Goal: Information Seeking & Learning: Learn about a topic

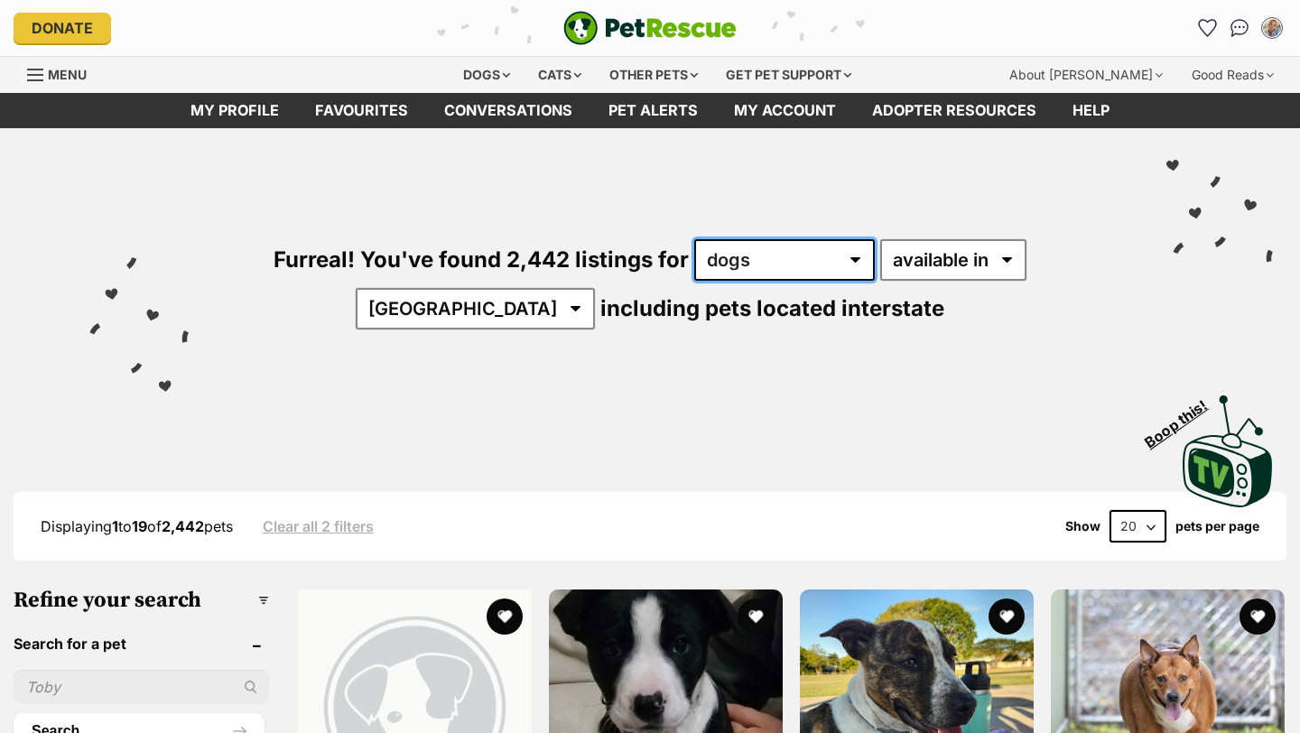
click at [734, 261] on select "any type of pet cats dogs other pets" at bounding box center [784, 260] width 181 height 42
click at [694, 239] on select "any type of pet cats dogs other pets" at bounding box center [784, 260] width 181 height 42
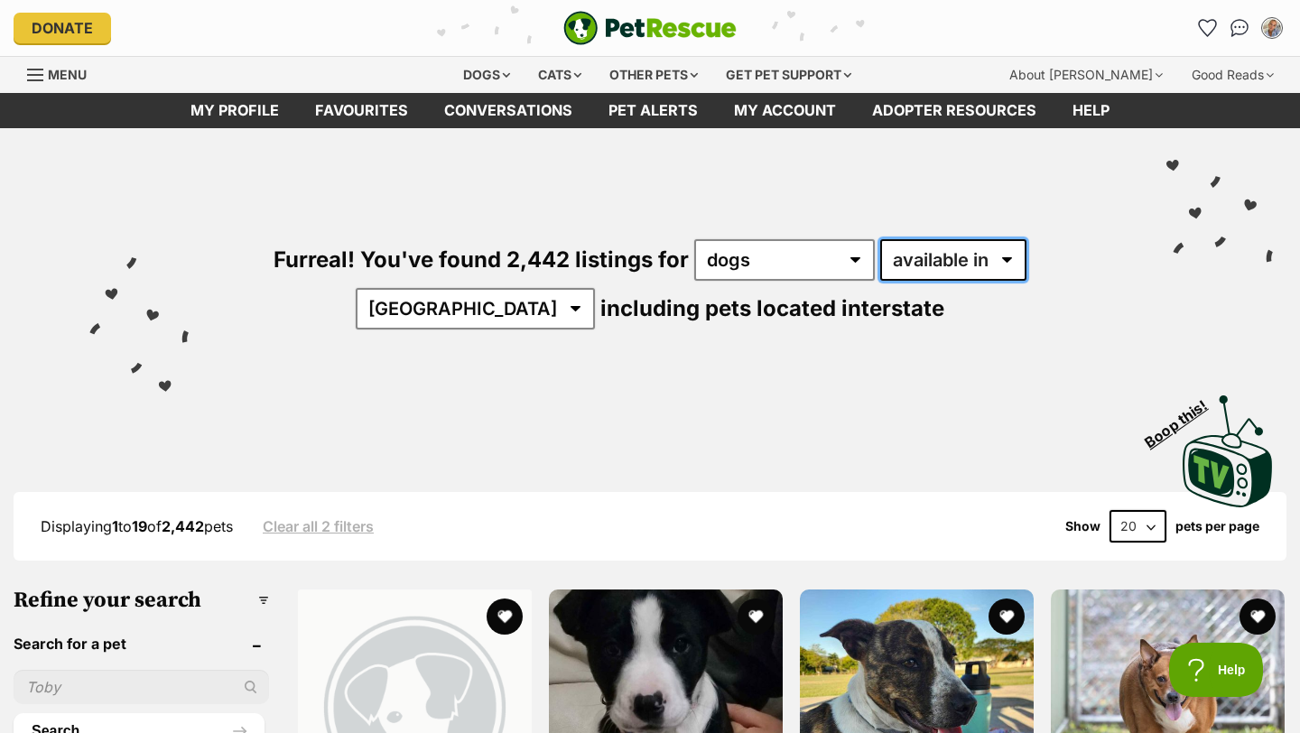
click at [890, 264] on select "available in located in" at bounding box center [953, 260] width 146 height 42
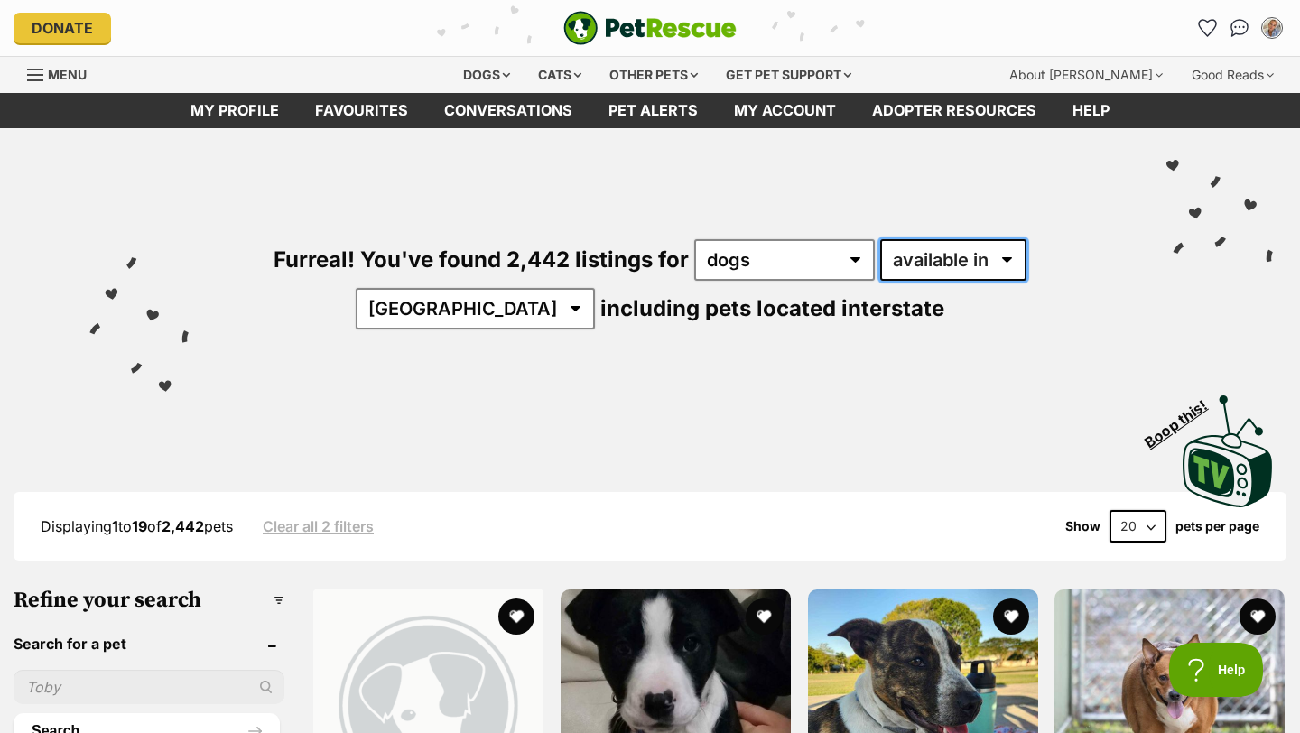
select select "disabled"
click at [880, 239] on select "available in located in" at bounding box center [953, 260] width 146 height 42
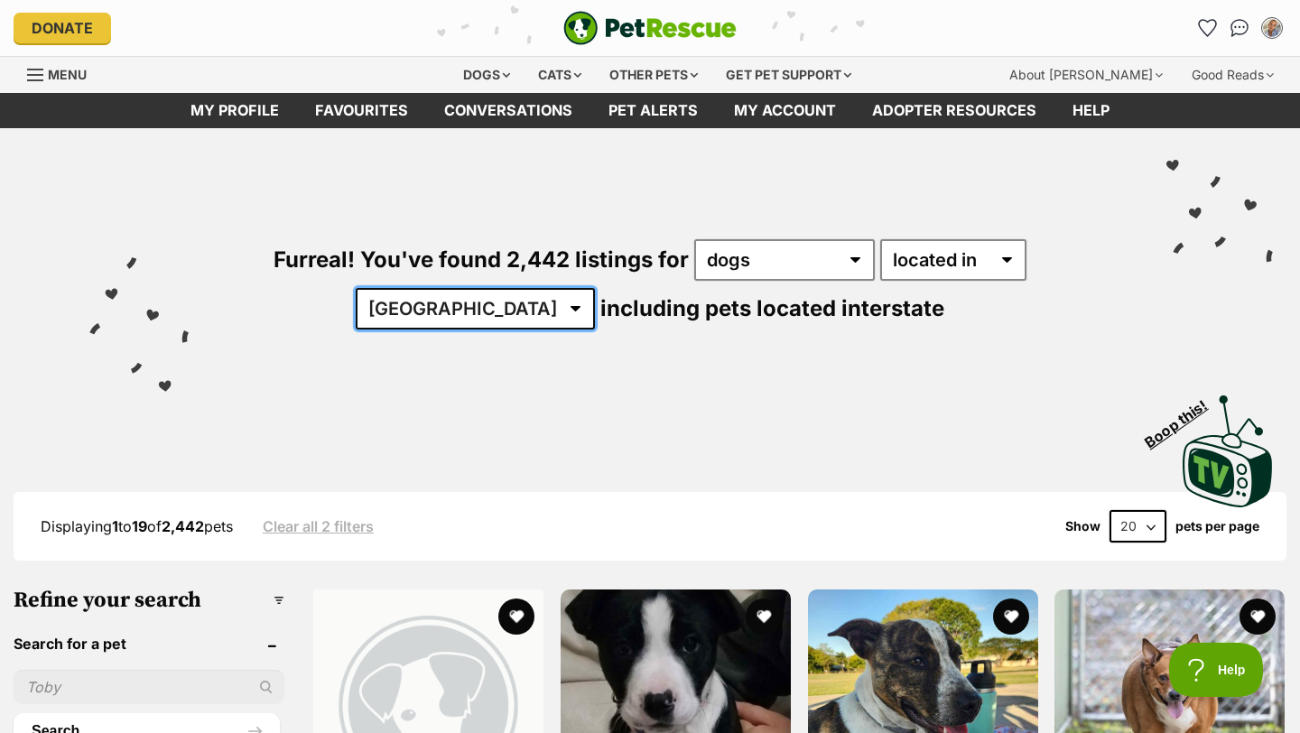
click at [595, 288] on select "Australia ACT NSW NT QLD SA TAS VIC WA" at bounding box center [475, 309] width 239 height 42
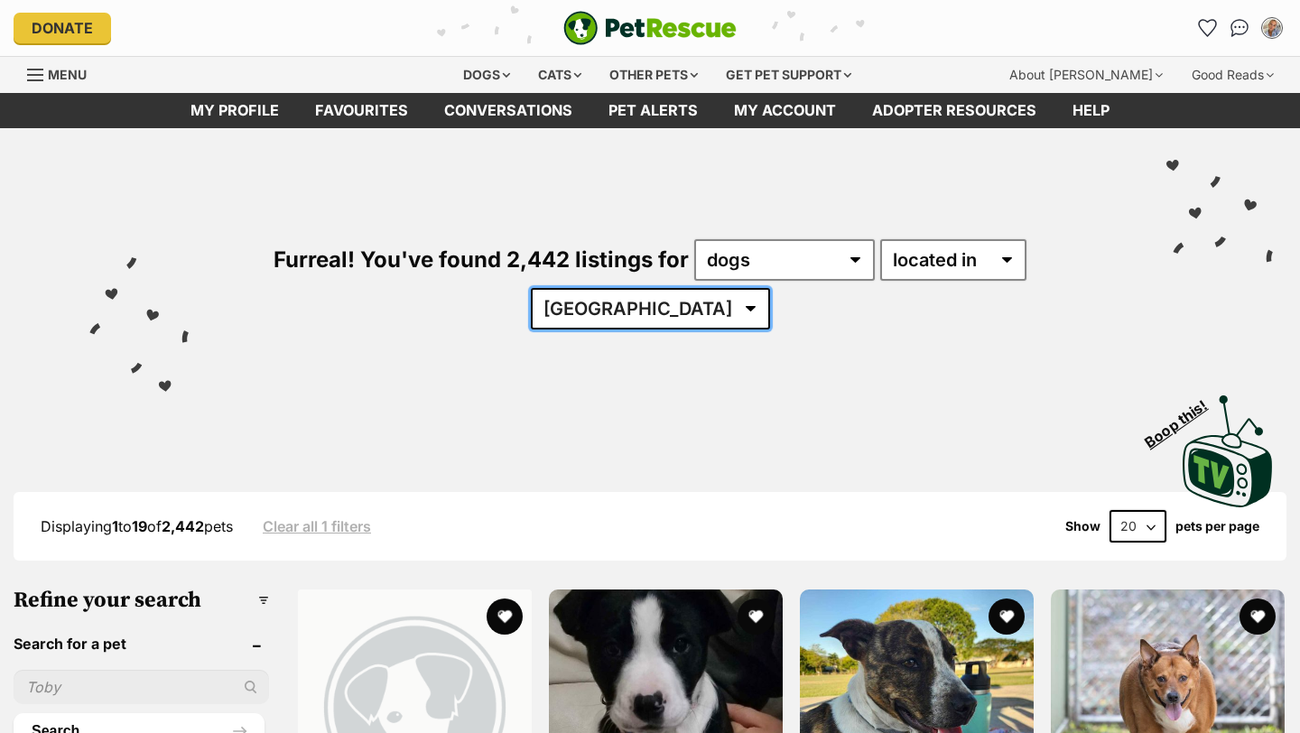
click at [770, 288] on select "Australia ACT NSW NT QLD SA TAS VIC WA" at bounding box center [650, 309] width 239 height 42
select select "[GEOGRAPHIC_DATA]"
click at [770, 288] on select "Australia ACT NSW NT QLD SA TAS VIC WA" at bounding box center [650, 309] width 239 height 42
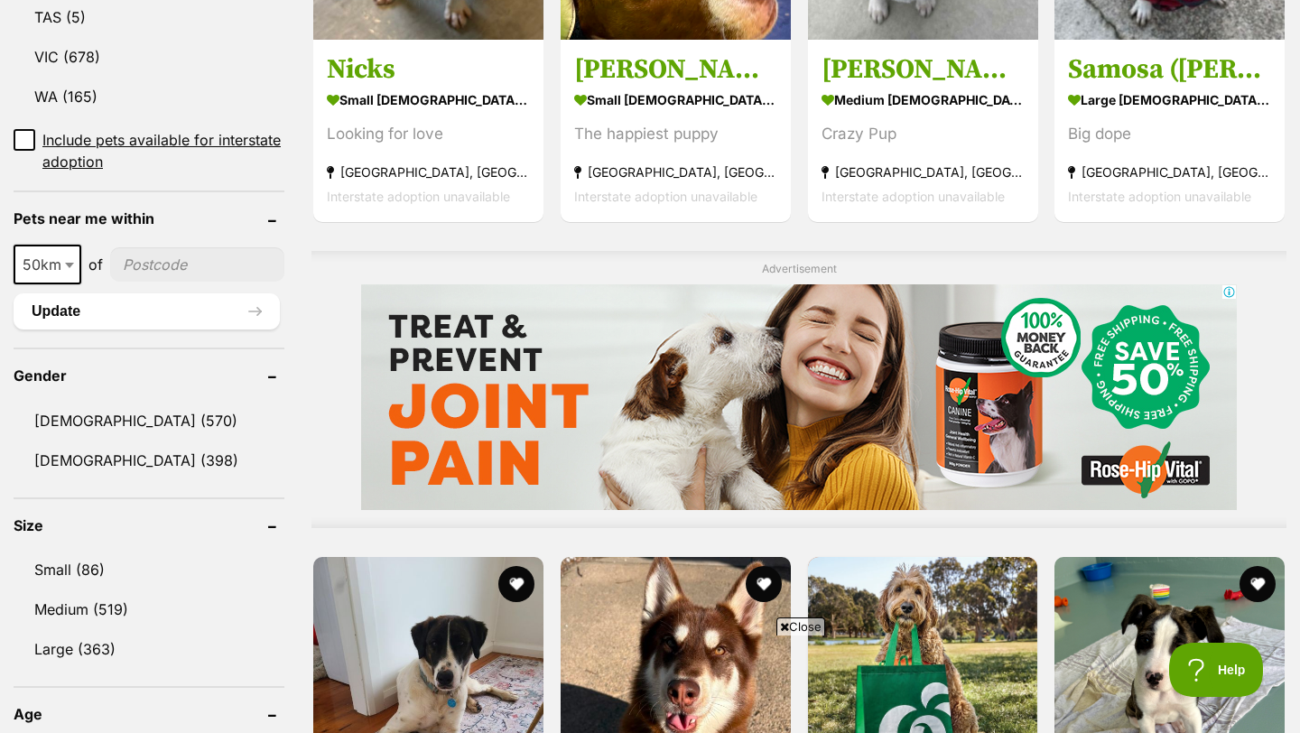
scroll to position [1212, 0]
click at [78, 441] on link "[DEMOGRAPHIC_DATA] (398)" at bounding box center [149, 460] width 271 height 38
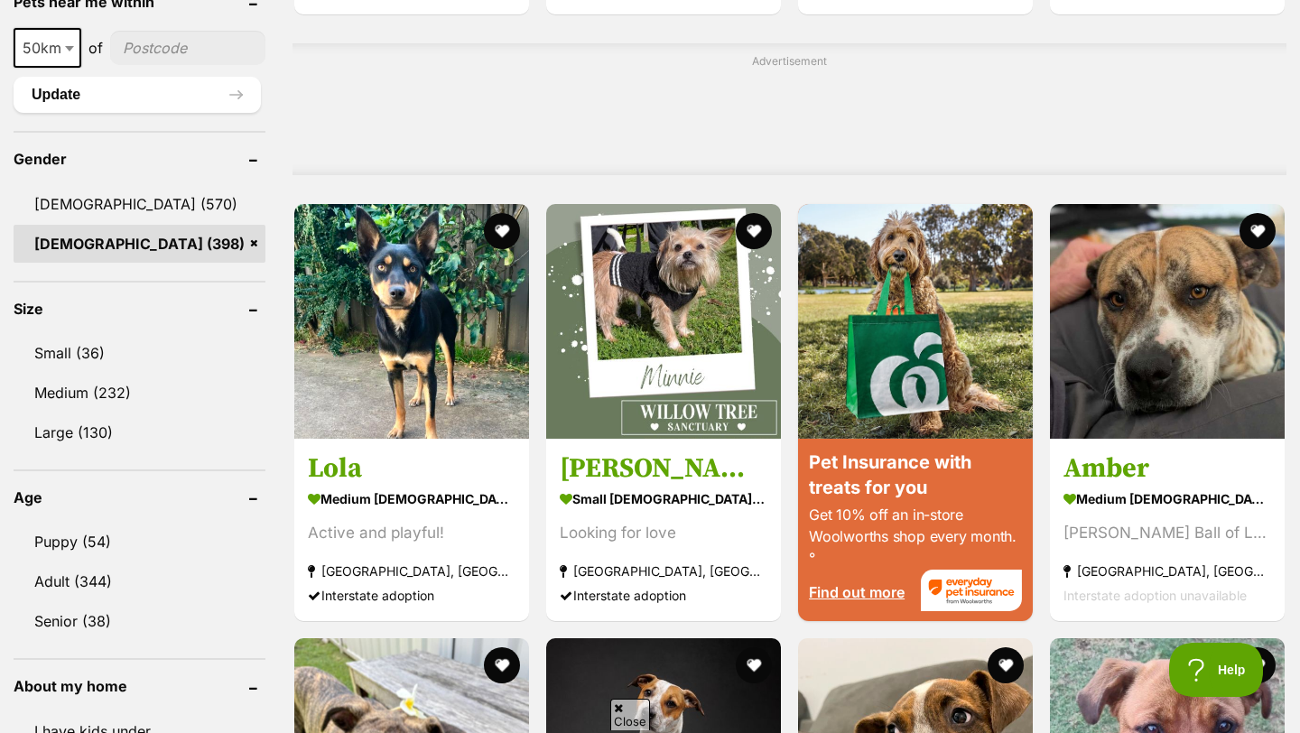
scroll to position [1506, 0]
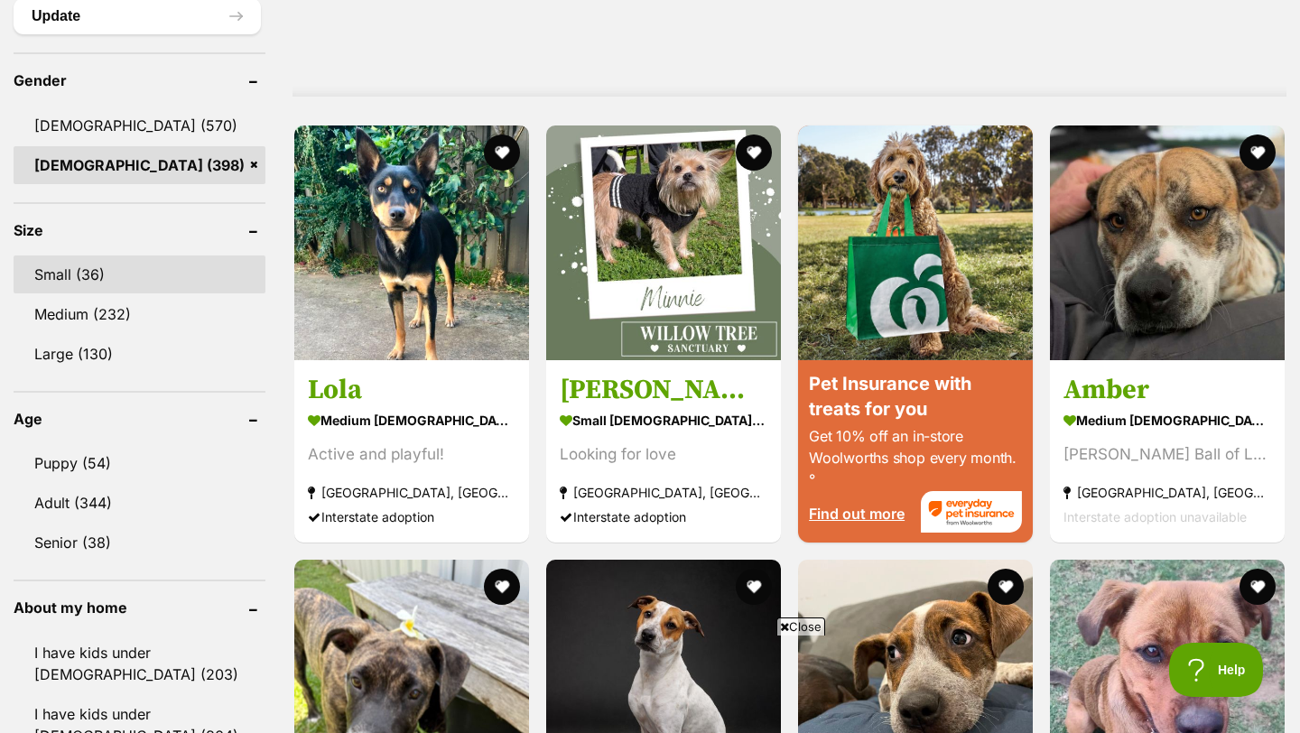
click at [63, 275] on link "Small (36)" at bounding box center [140, 275] width 252 height 38
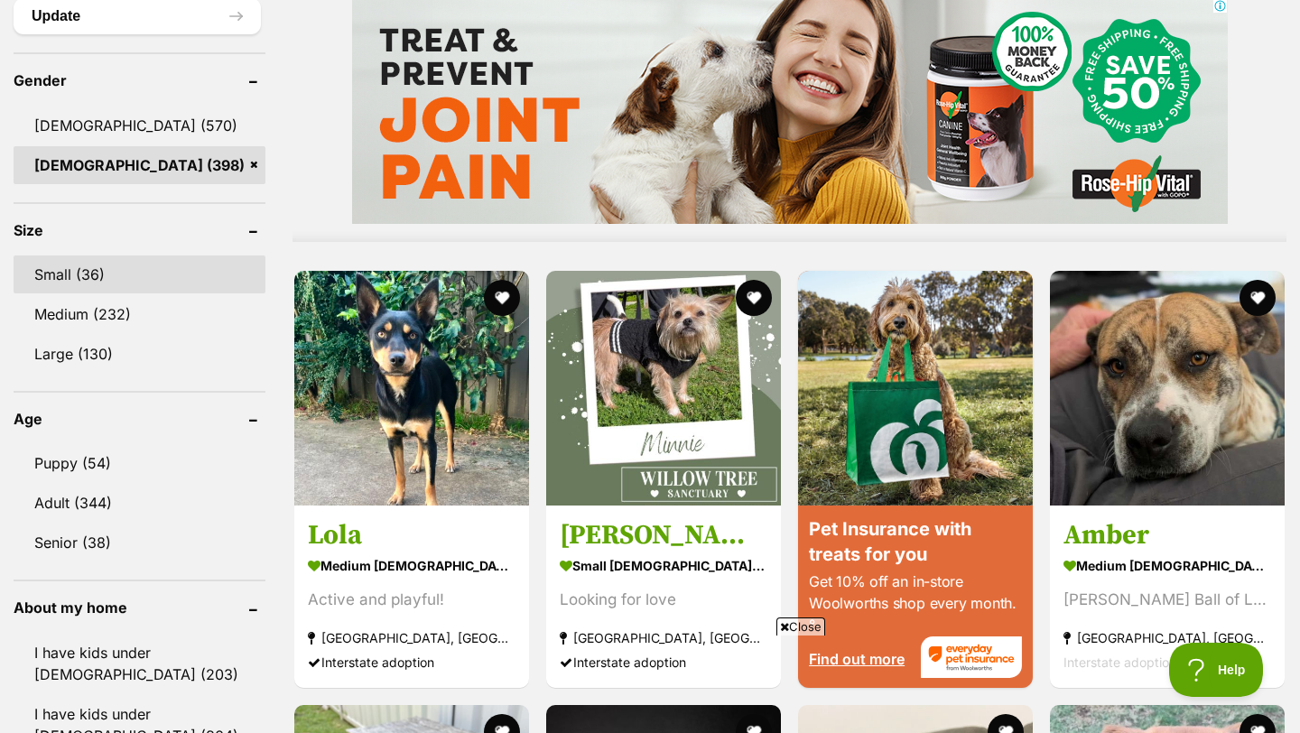
scroll to position [0, 0]
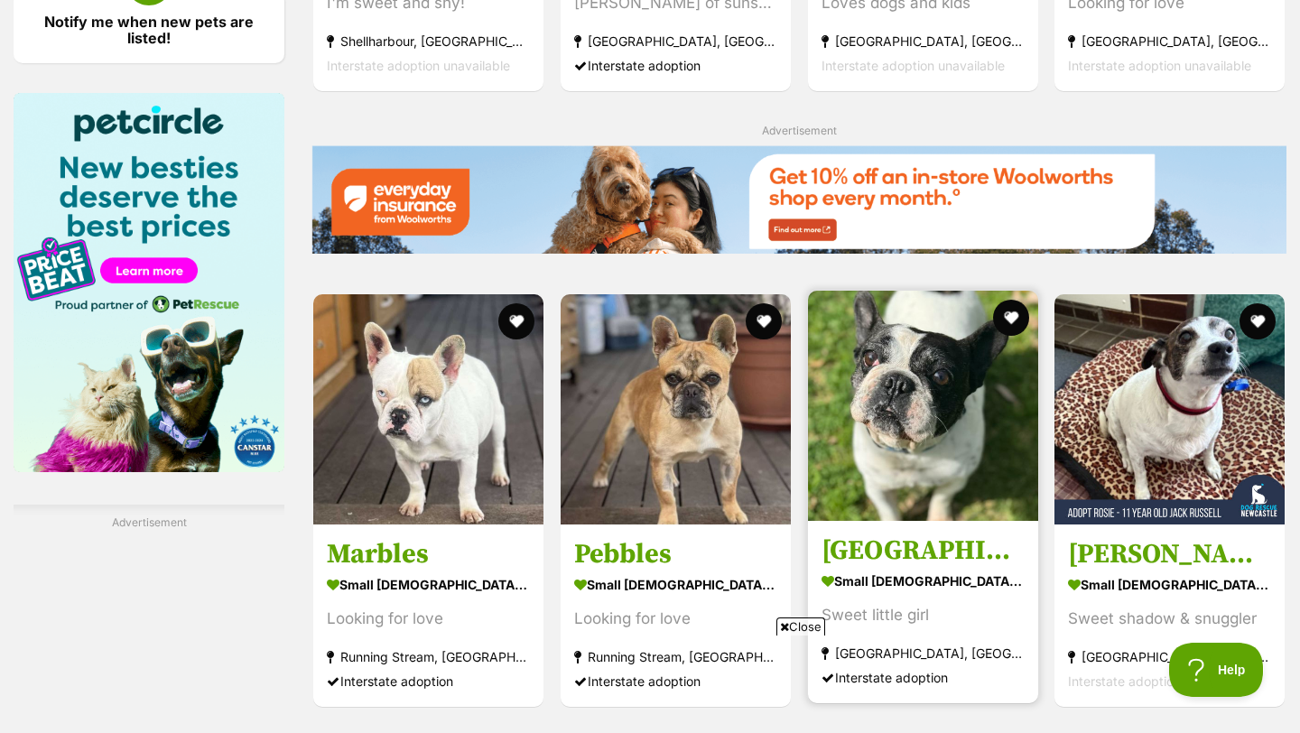
scroll to position [2520, 0]
